Goal: Book appointment/travel/reservation

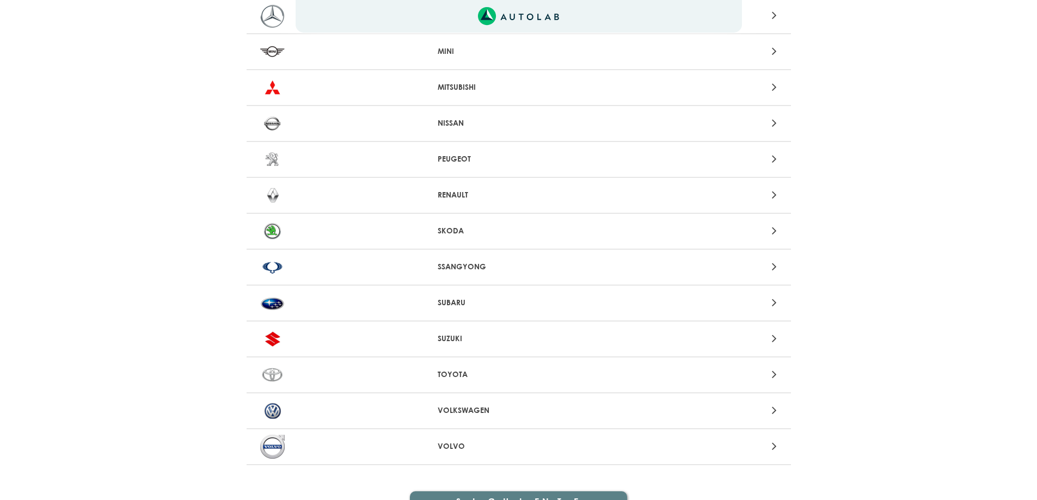
scroll to position [1019, 0]
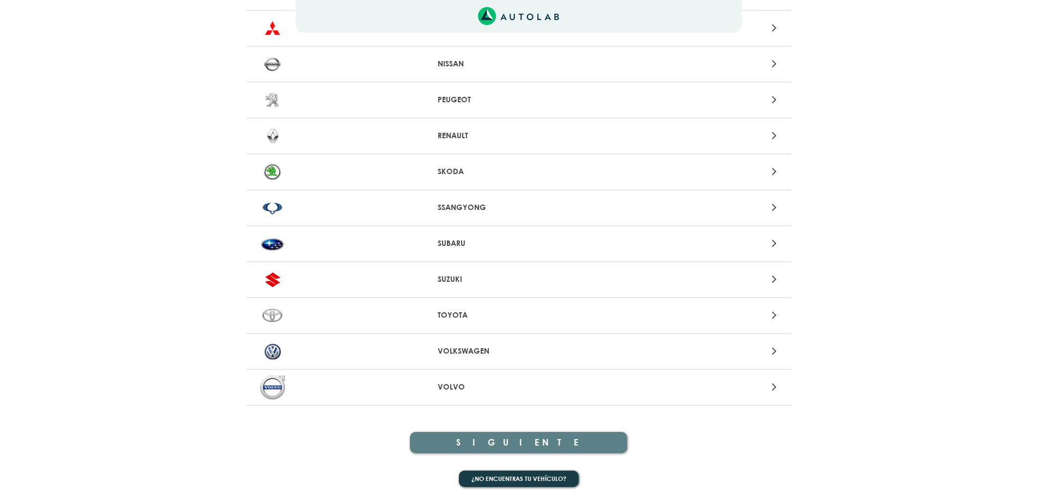
click at [447, 313] on p "TOYOTA" at bounding box center [519, 315] width 162 height 11
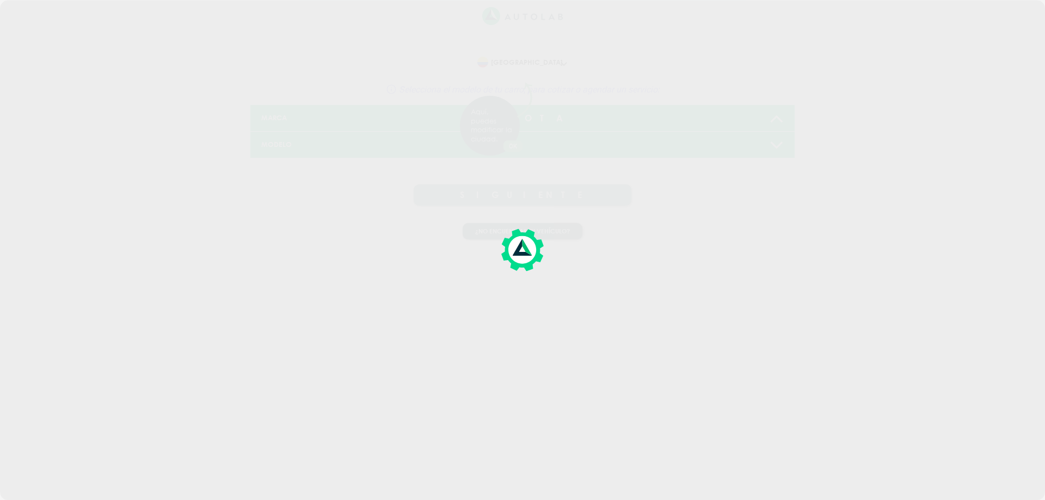
click at [447, 313] on div at bounding box center [522, 250] width 1045 height 500
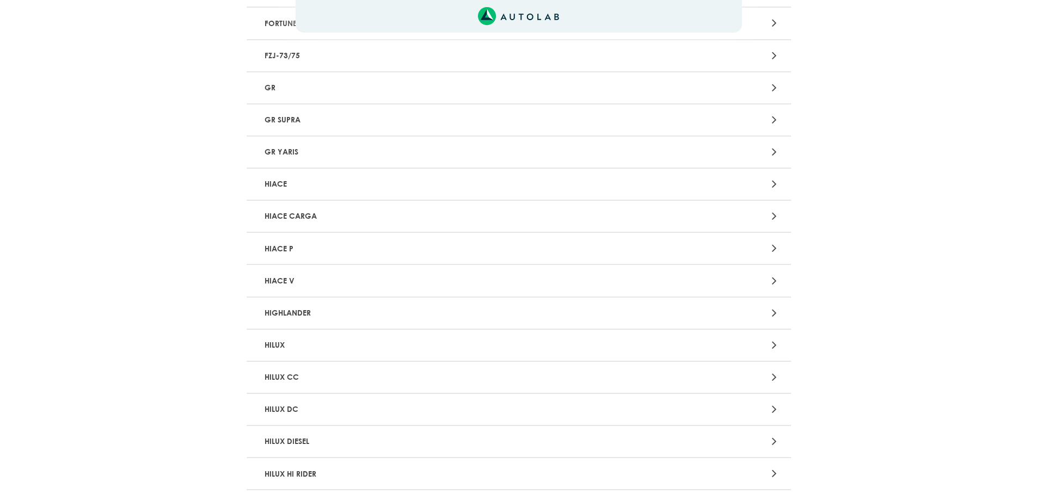
scroll to position [816, 0]
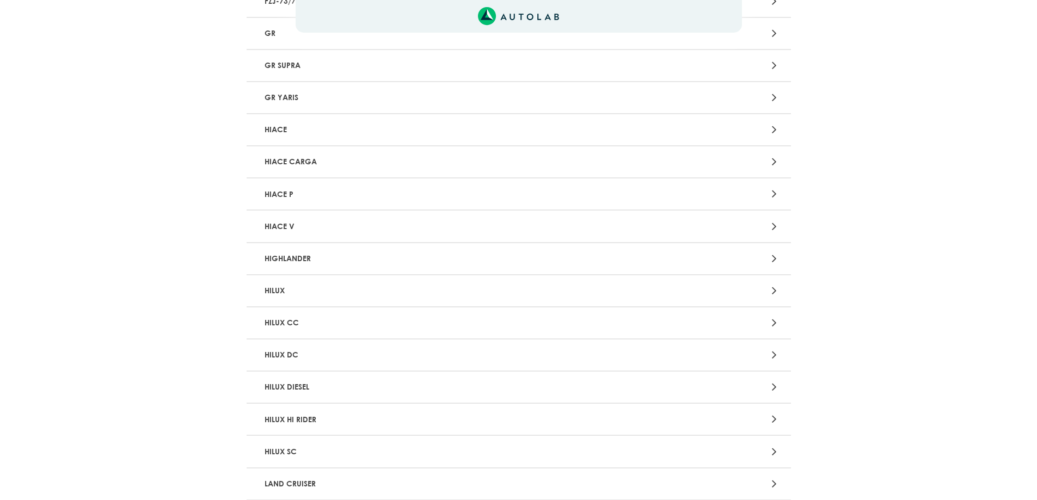
click at [310, 287] on p "HILUX" at bounding box center [429, 291] width 339 height 20
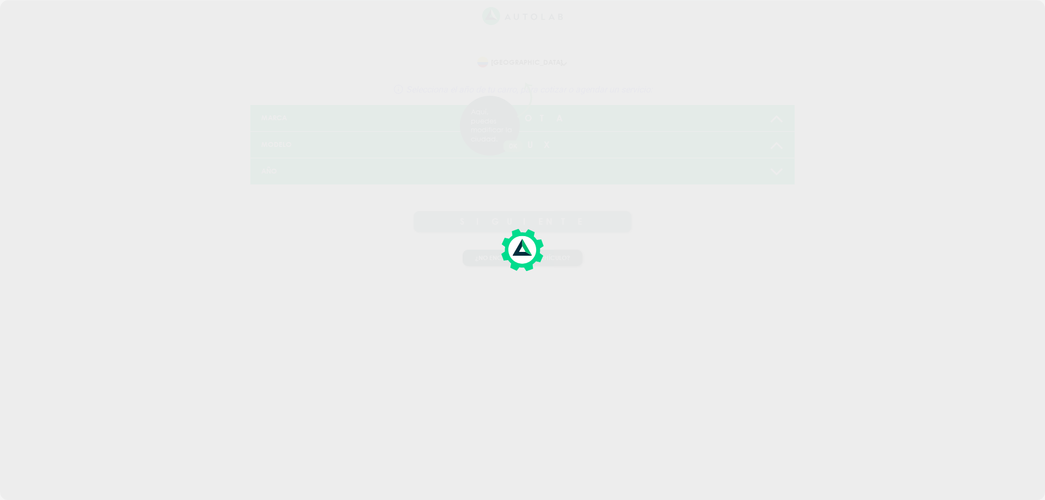
click at [310, 287] on div at bounding box center [522, 250] width 1045 height 500
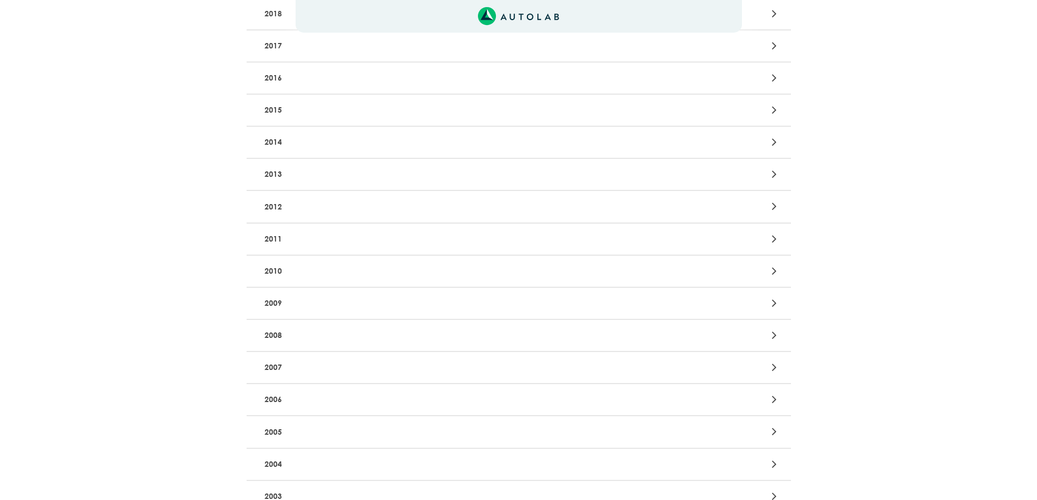
scroll to position [381, 0]
click at [281, 330] on p "2008" at bounding box center [429, 334] width 339 height 20
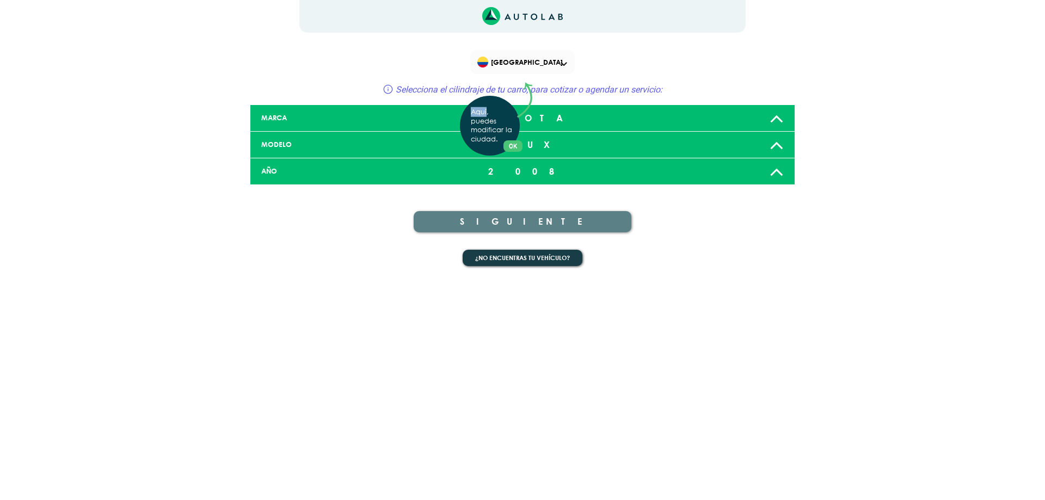
click at [281, 330] on div "Aquí, puedes modificar la ciudad. OK .aex,.bex{fill:none!important;stroke:#50c4…" at bounding box center [522, 250] width 1045 height 500
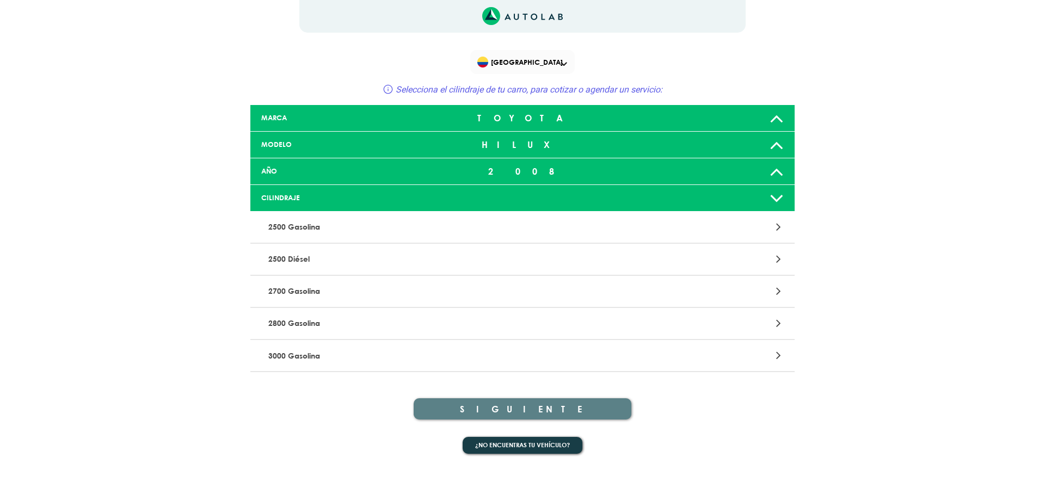
click at [773, 195] on icon at bounding box center [776, 198] width 14 height 22
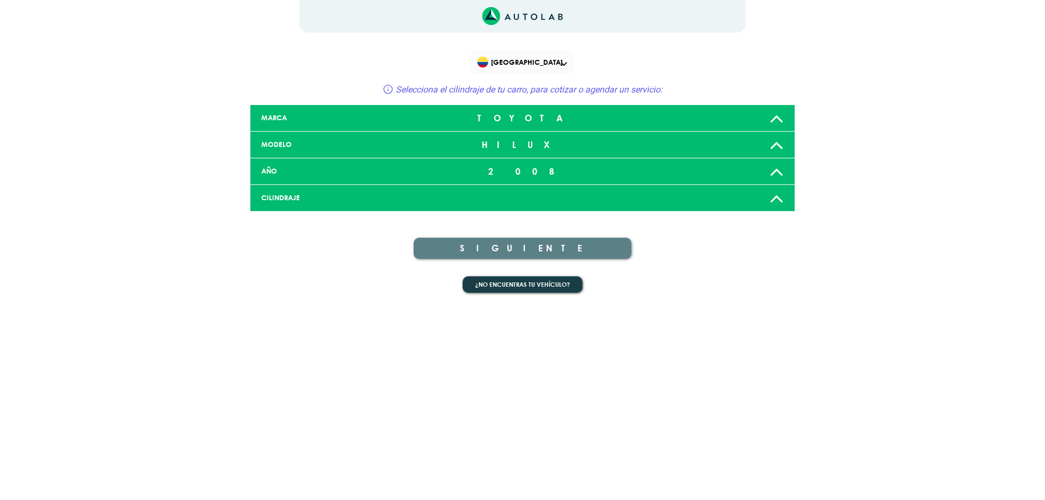
click at [773, 195] on icon at bounding box center [776, 198] width 14 height 22
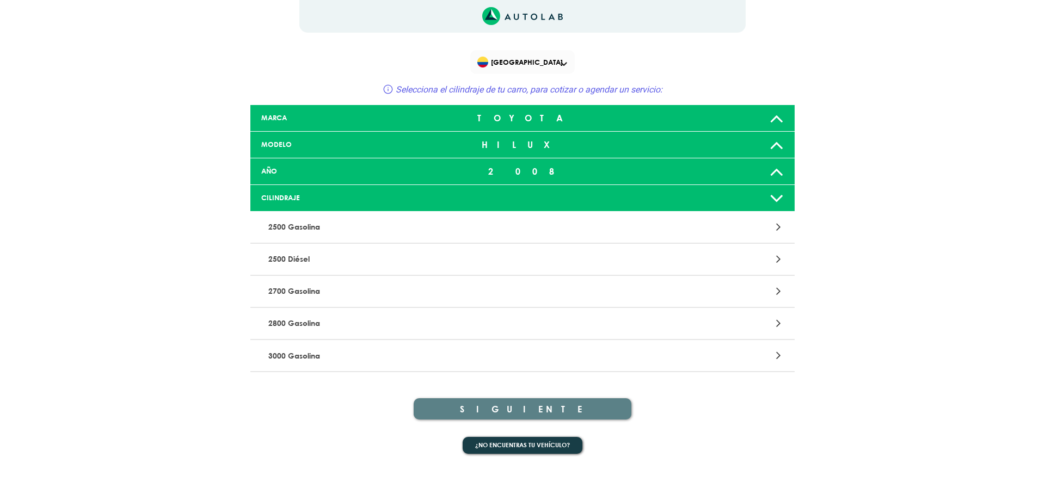
click at [295, 257] on p "2500 Diésel" at bounding box center [433, 259] width 339 height 20
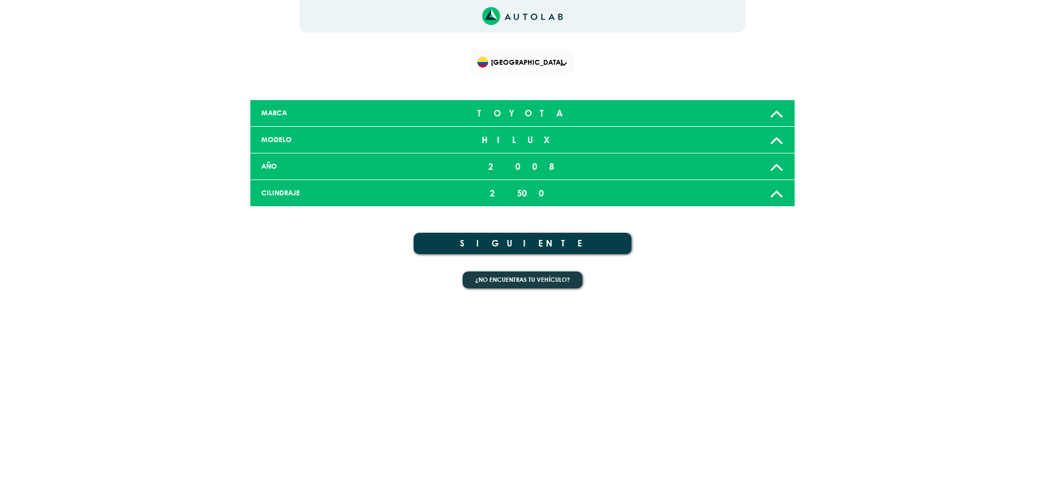
click at [520, 243] on button "SIGUIENTE" at bounding box center [523, 243] width 218 height 21
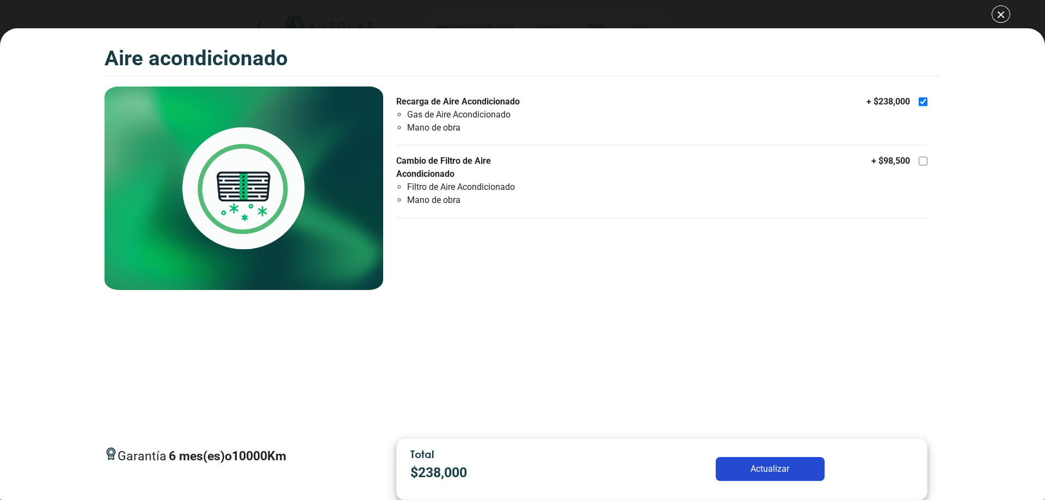
click at [768, 467] on button "Actualizar" at bounding box center [770, 469] width 109 height 24
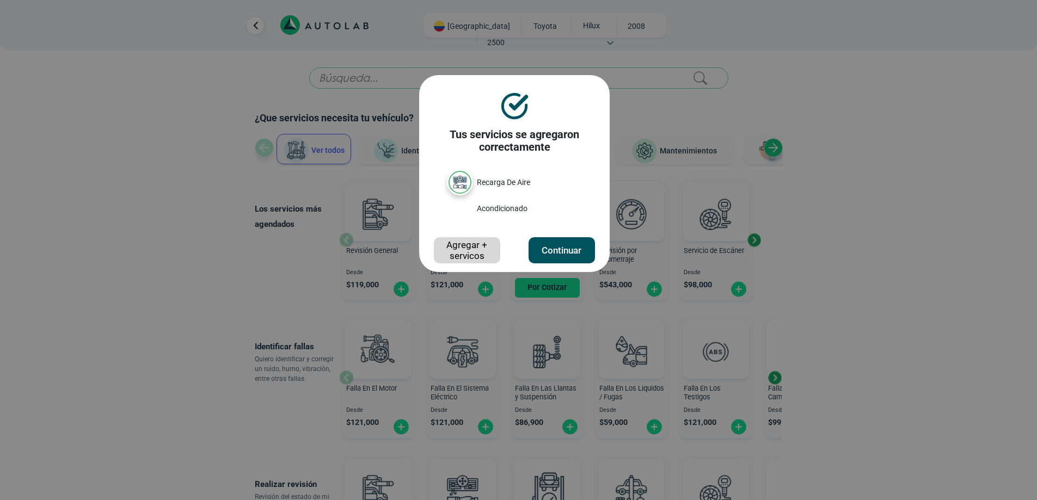
click at [559, 254] on button "Continuar" at bounding box center [561, 250] width 66 height 26
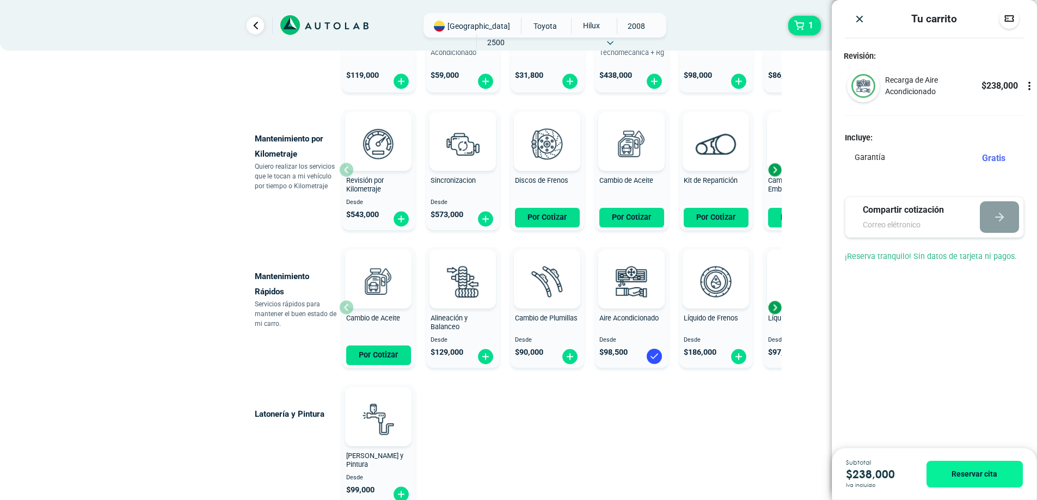
scroll to position [207, 0]
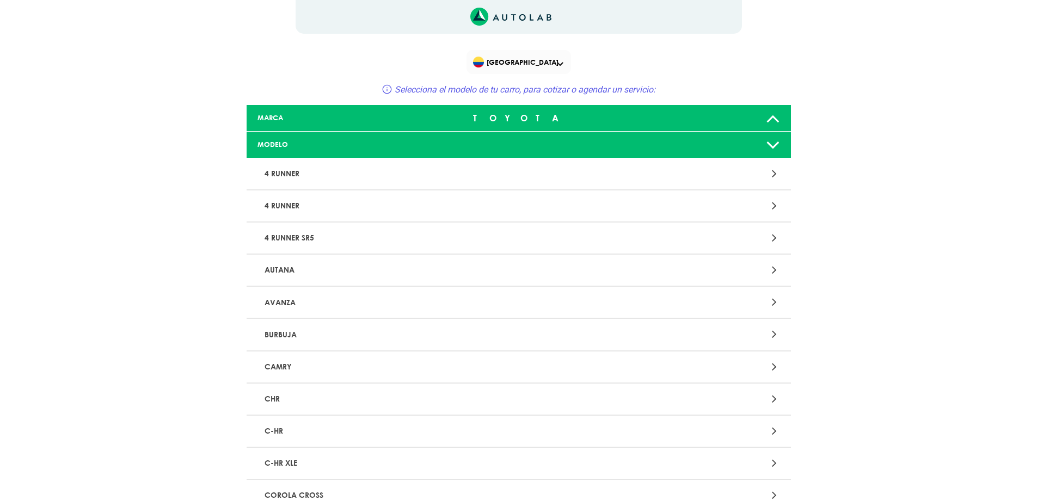
scroll to position [2316, 0]
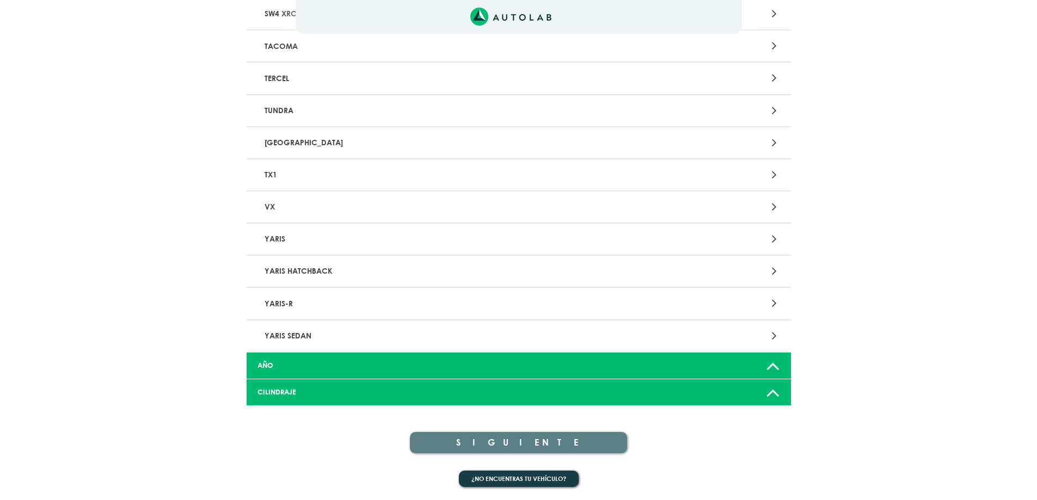
scroll to position [1019, 0]
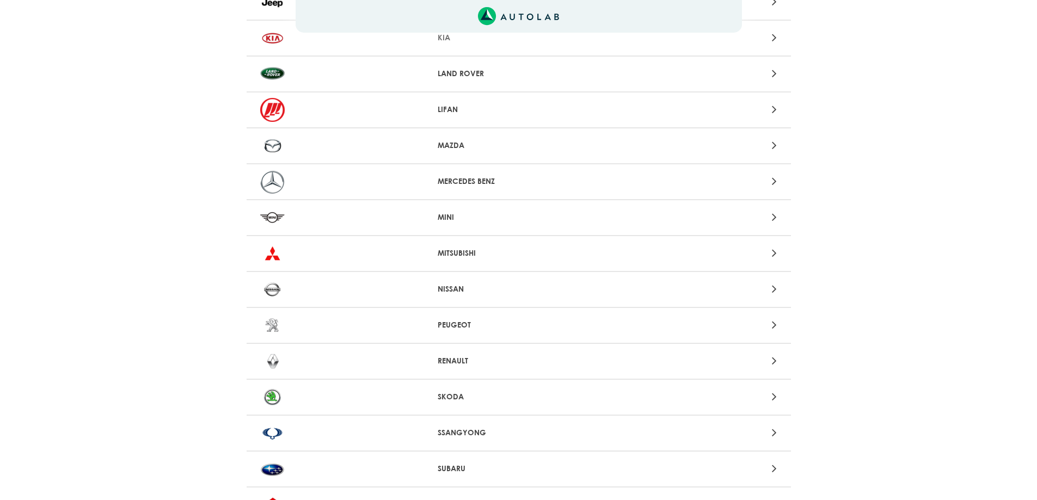
scroll to position [653, 0]
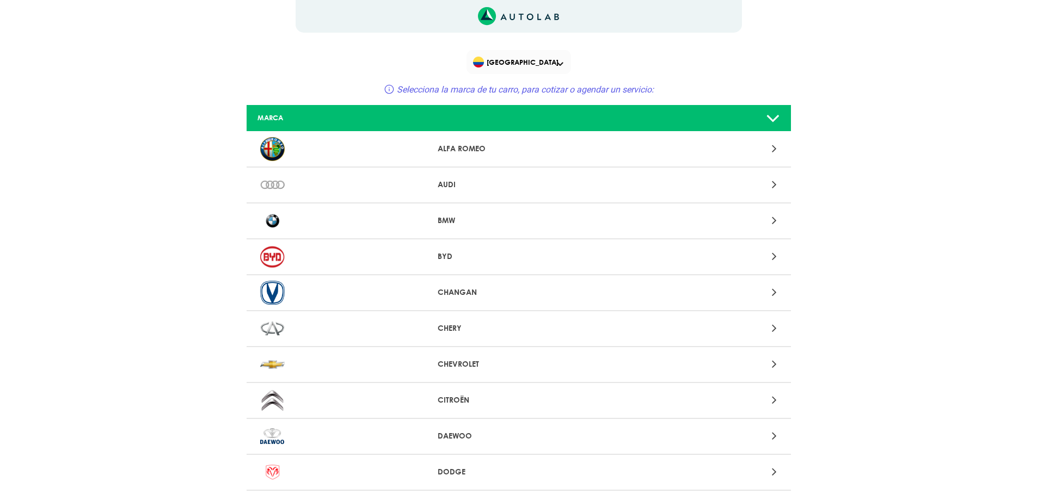
click at [561, 62] on span at bounding box center [560, 64] width 7 height 4
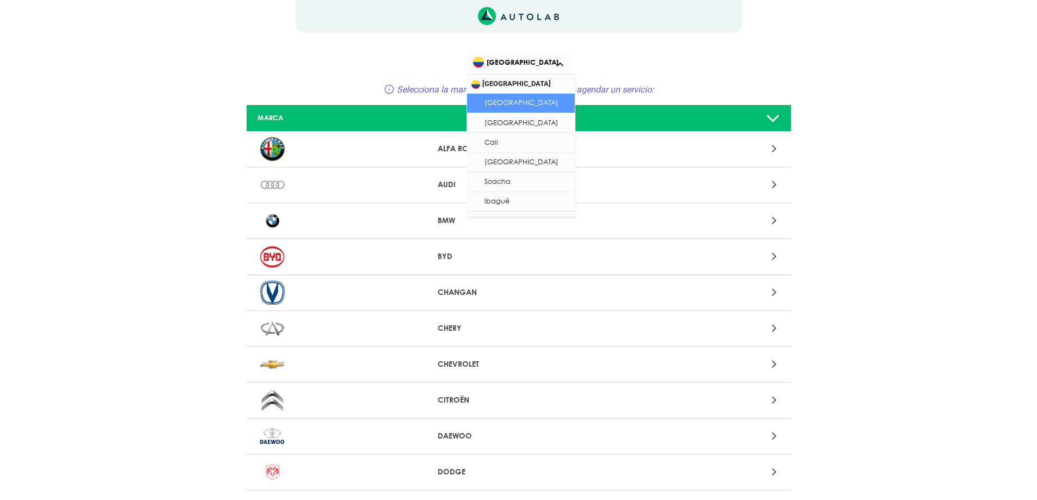
click at [509, 102] on li "[GEOGRAPHIC_DATA]" at bounding box center [521, 104] width 108 height 20
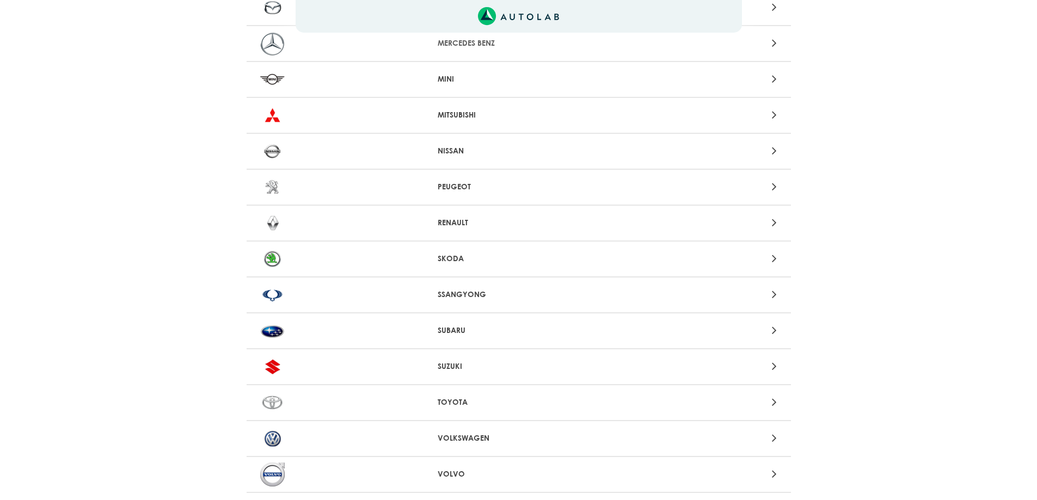
scroll to position [1019, 0]
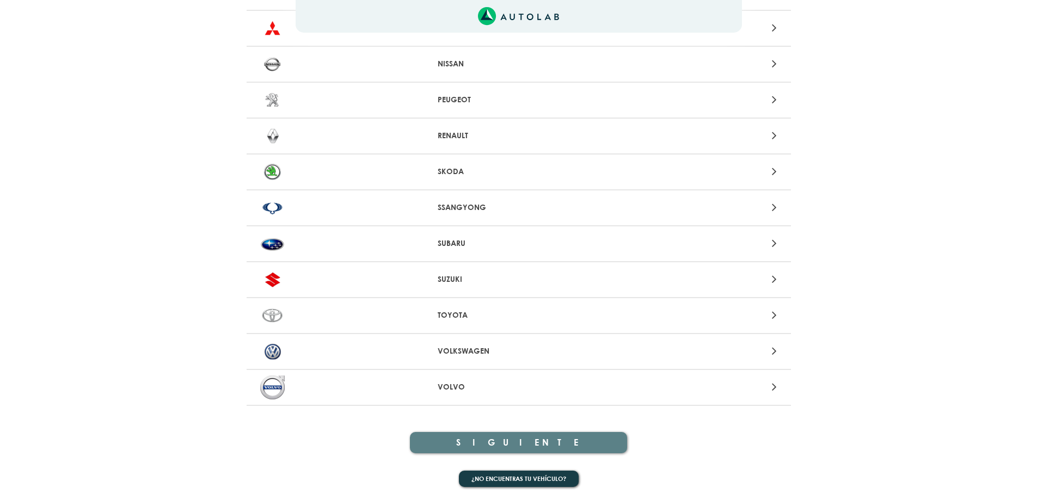
click at [458, 309] on div "TOYOTA" at bounding box center [519, 316] width 544 height 36
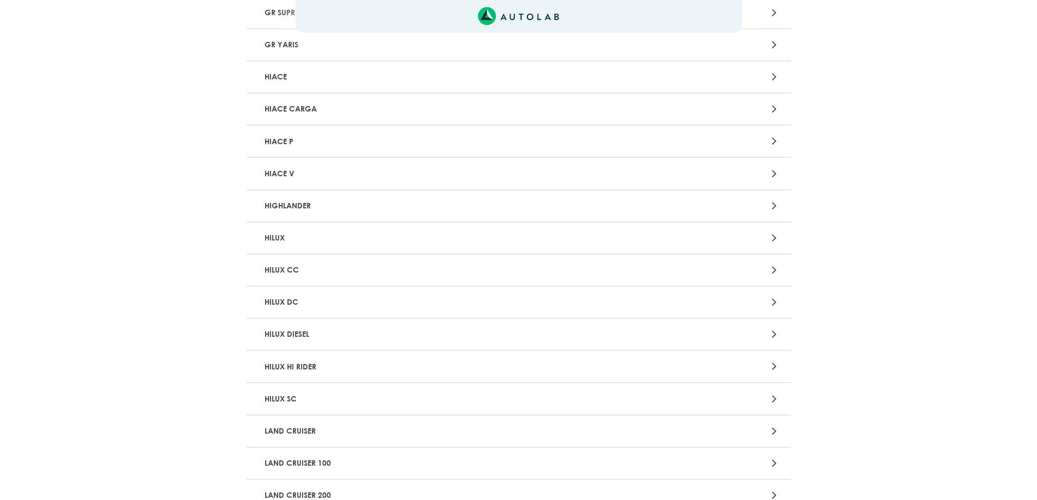
scroll to position [871, 0]
click at [298, 239] on p "HILUX" at bounding box center [429, 236] width 339 height 20
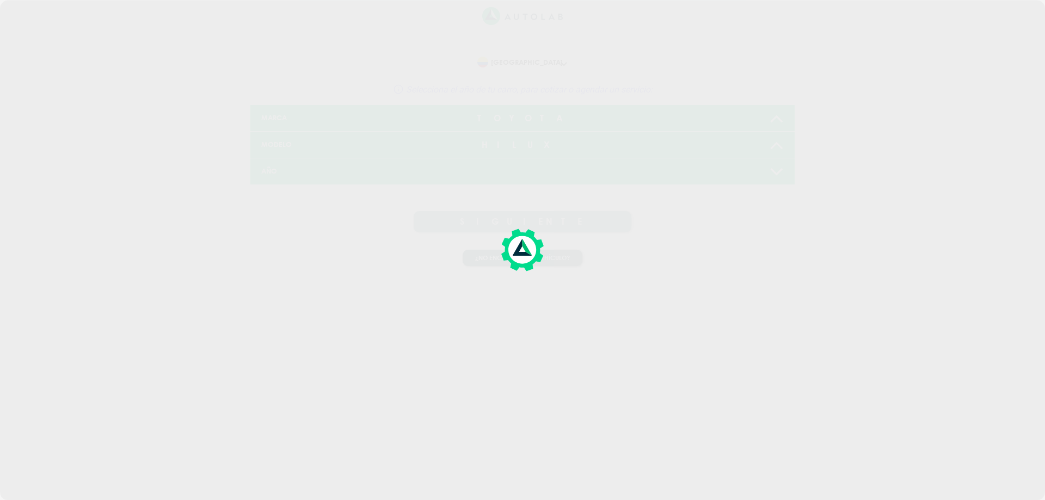
click at [298, 239] on div at bounding box center [522, 250] width 1045 height 500
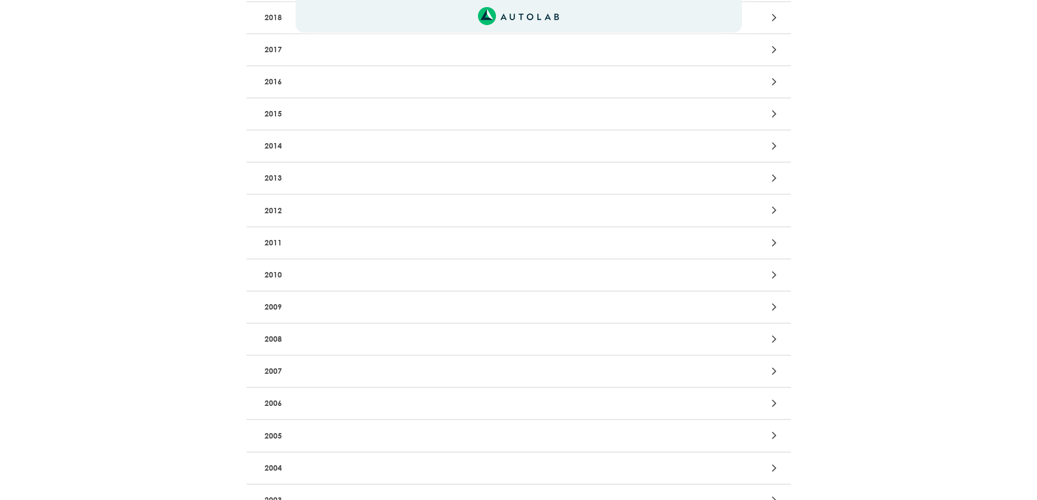
scroll to position [381, 0]
click at [271, 335] on p "2008" at bounding box center [429, 334] width 339 height 20
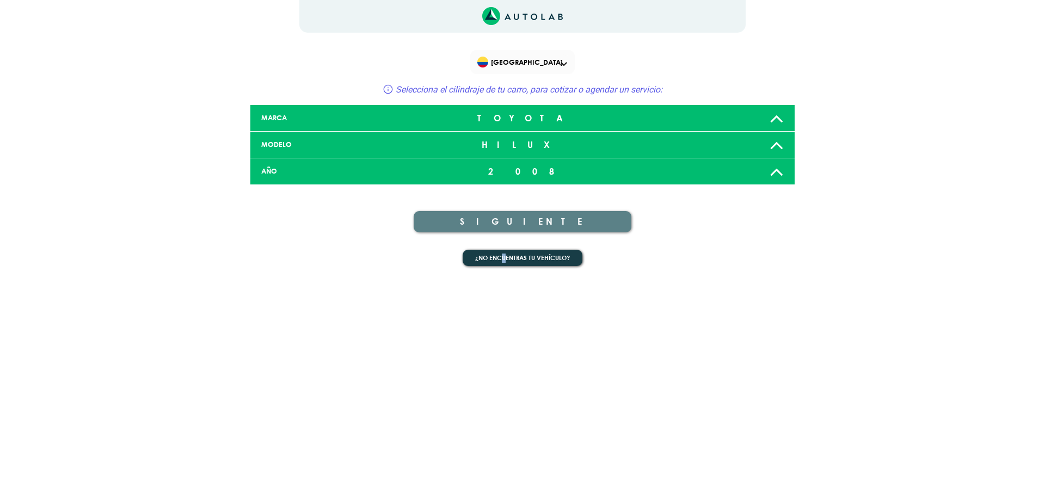
click at [271, 279] on html "× ¡Reserva tranquilo! Sin datos de tarjeta ni pagos Aquí puedes ver tus servici…" at bounding box center [522, 139] width 1045 height 279
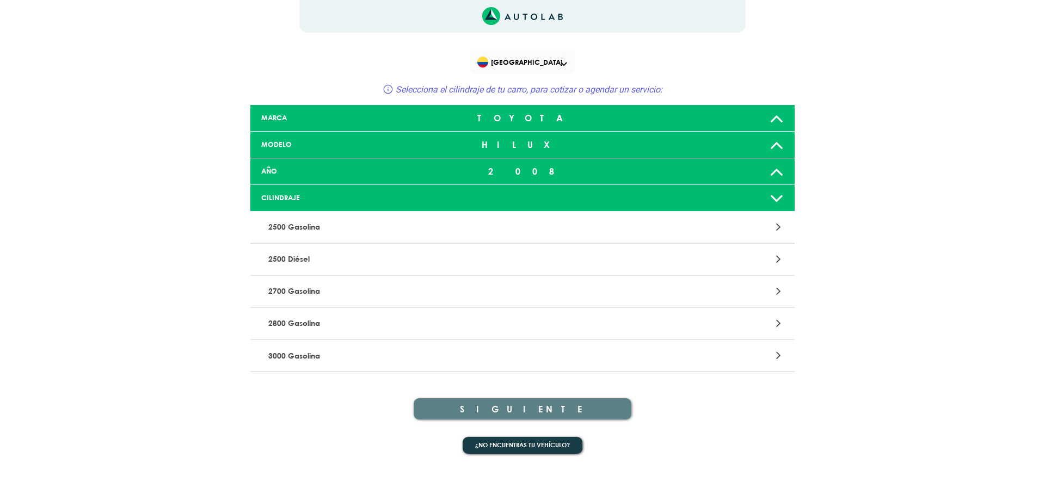
click at [303, 262] on p "2500 Diésel" at bounding box center [433, 259] width 339 height 20
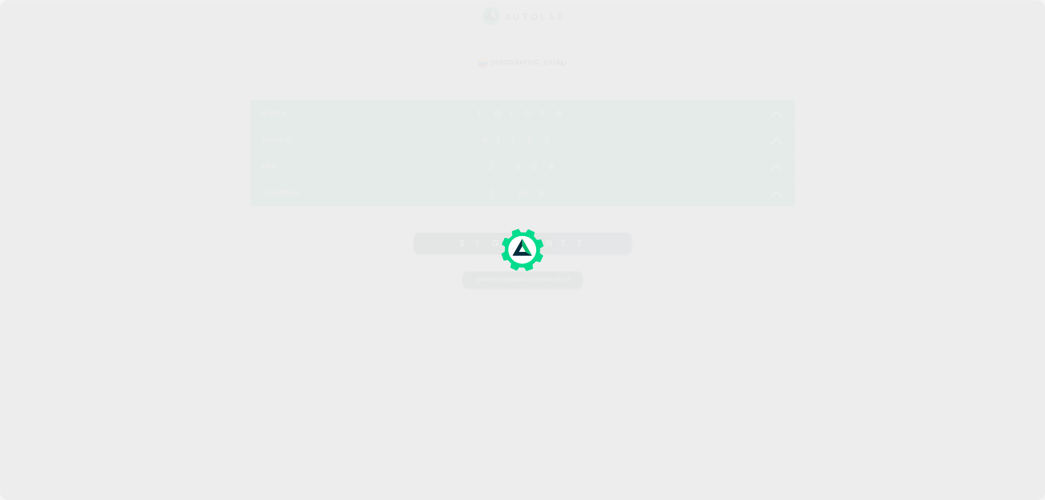
click at [303, 262] on div at bounding box center [522, 250] width 1045 height 500
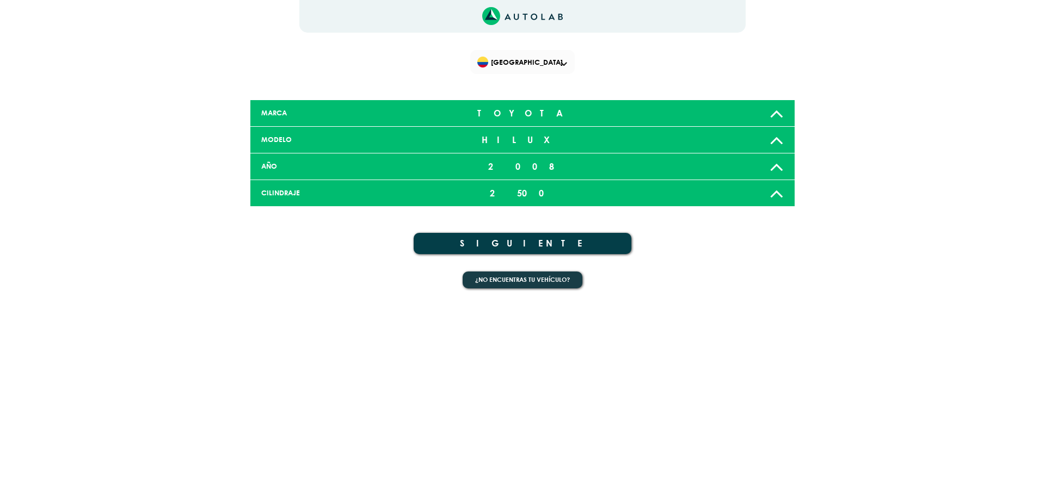
click at [533, 239] on button "SIGUIENTE" at bounding box center [523, 243] width 218 height 21
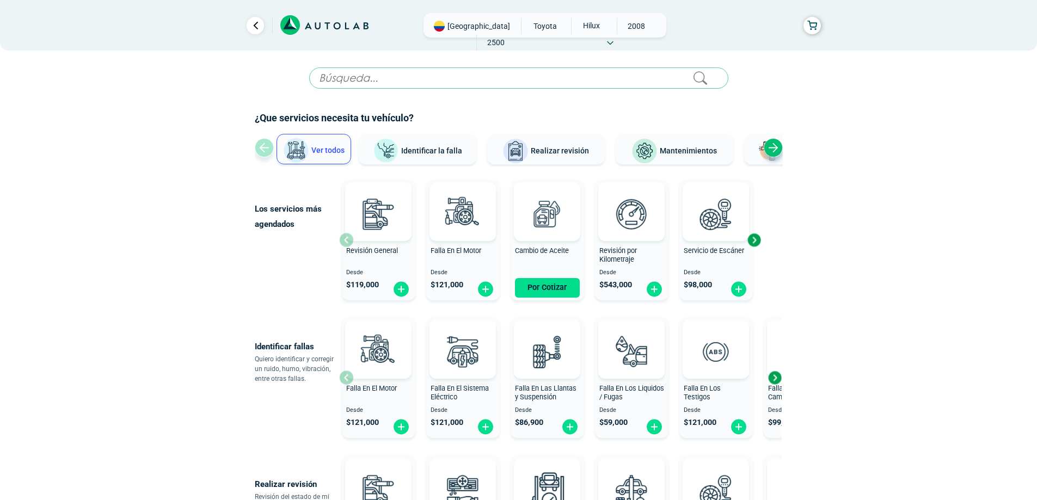
scroll to position [327, 0]
